Goal: Navigation & Orientation: Find specific page/section

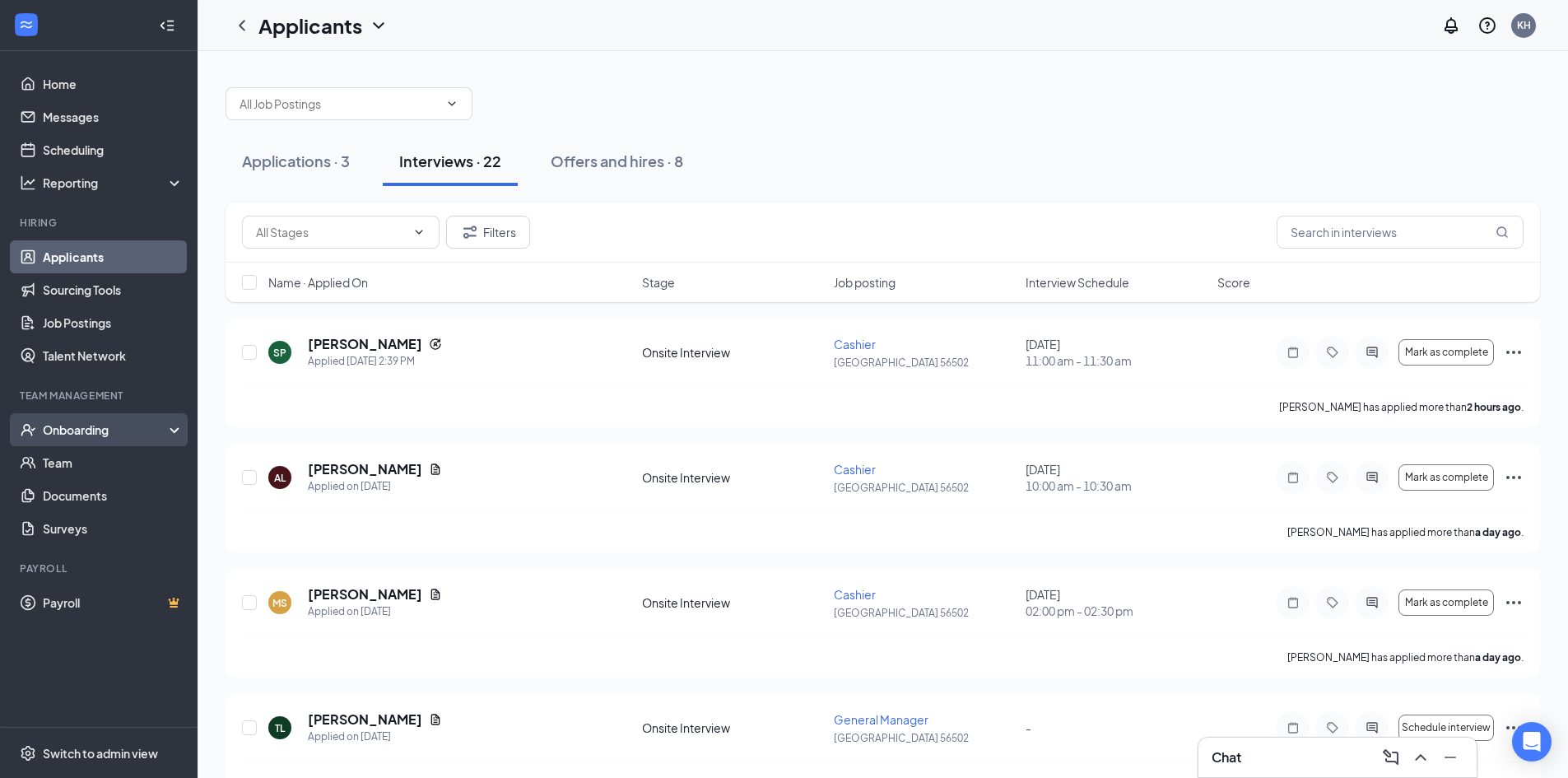
click at [101, 434] on div "Onboarding" at bounding box center [106, 429] width 126 height 16
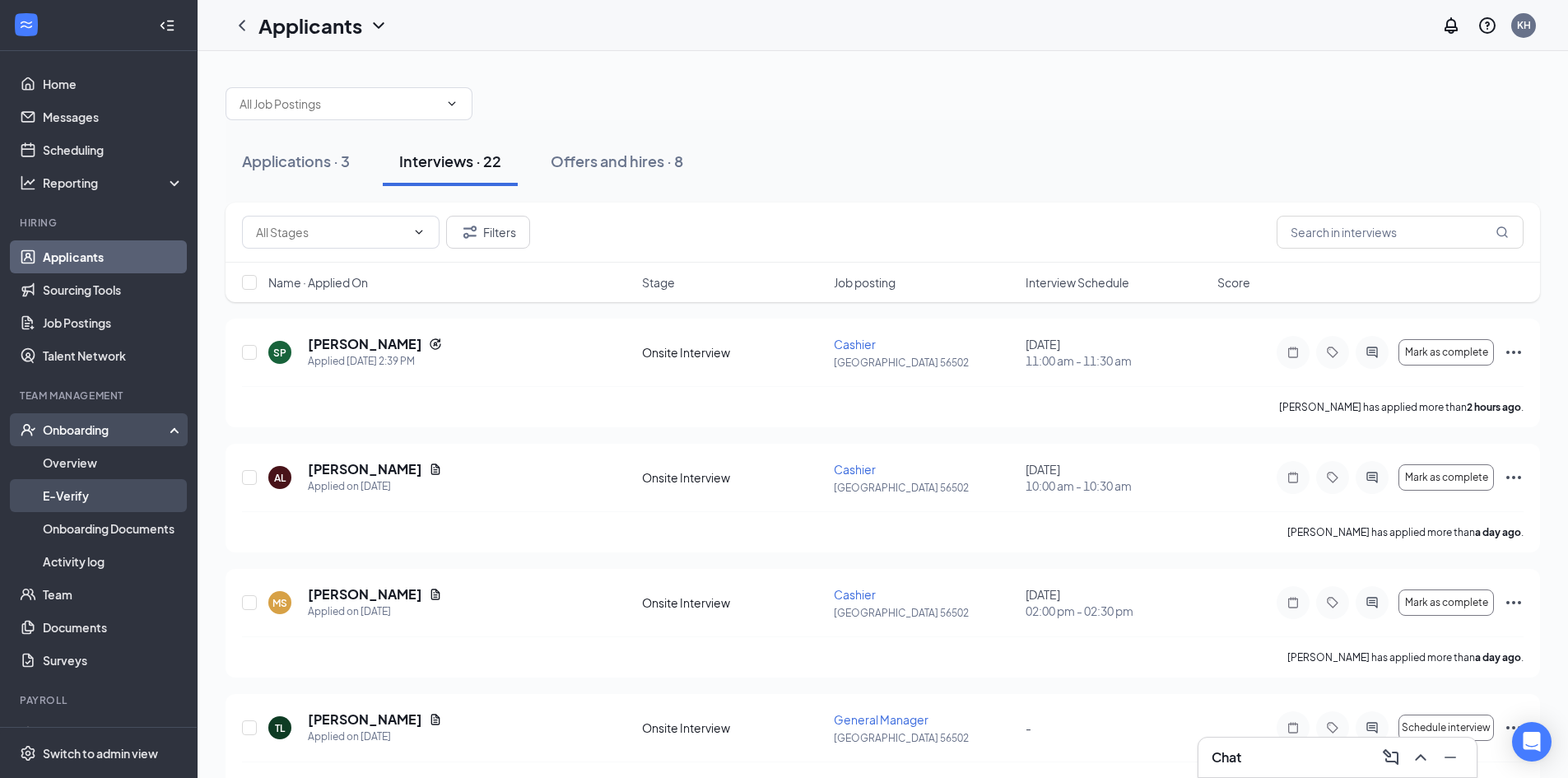
click at [102, 491] on link "E-Verify" at bounding box center [113, 495] width 141 height 33
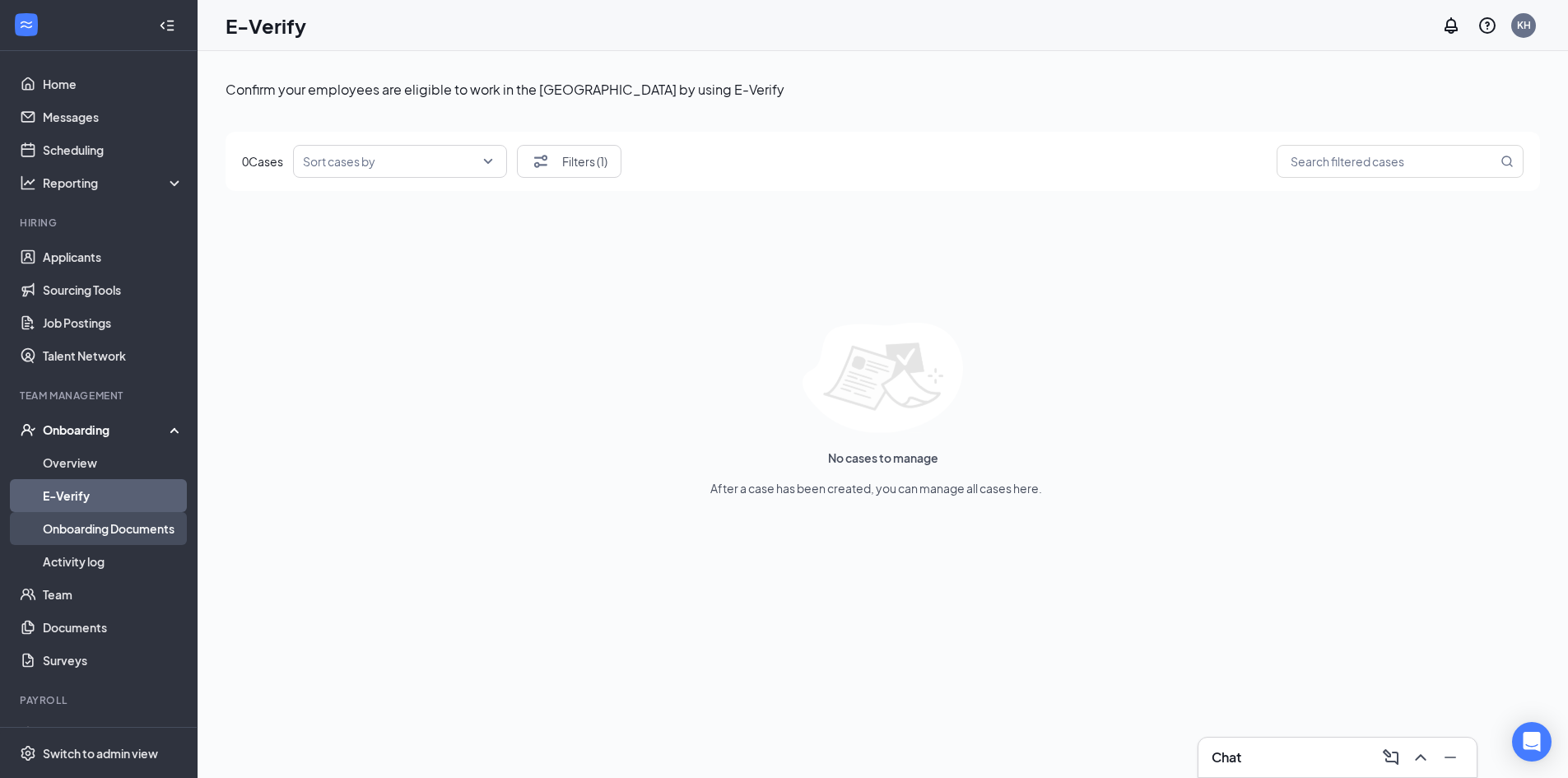
click at [155, 533] on link "Onboarding Documents" at bounding box center [113, 528] width 141 height 33
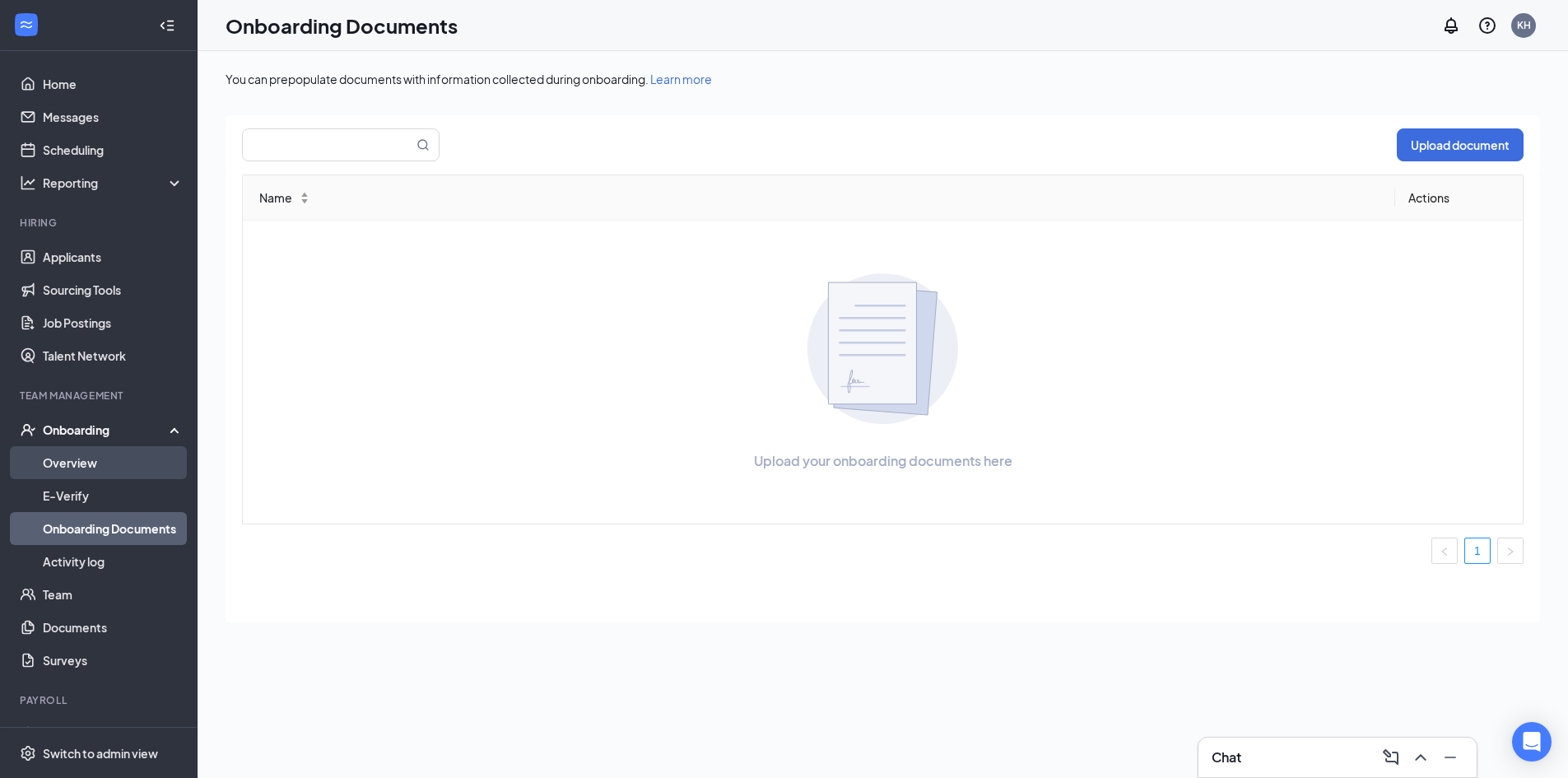
click at [90, 472] on link "Overview" at bounding box center [113, 463] width 141 height 33
